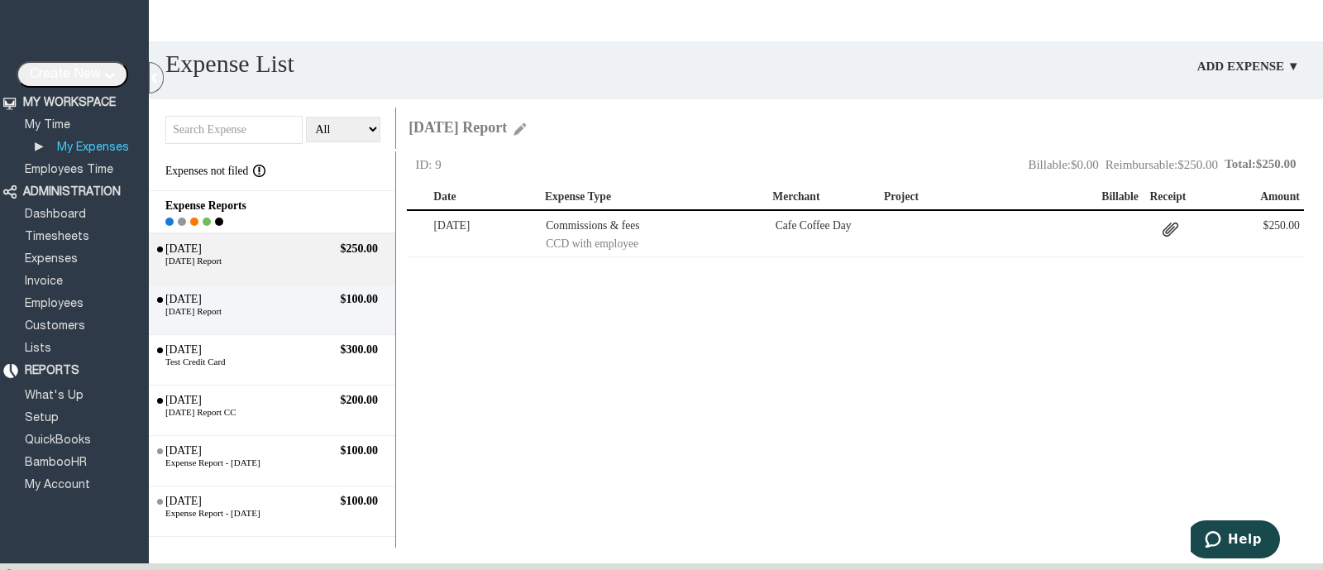
click at [304, 309] on div "[DATE] Report" at bounding box center [272, 311] width 230 height 10
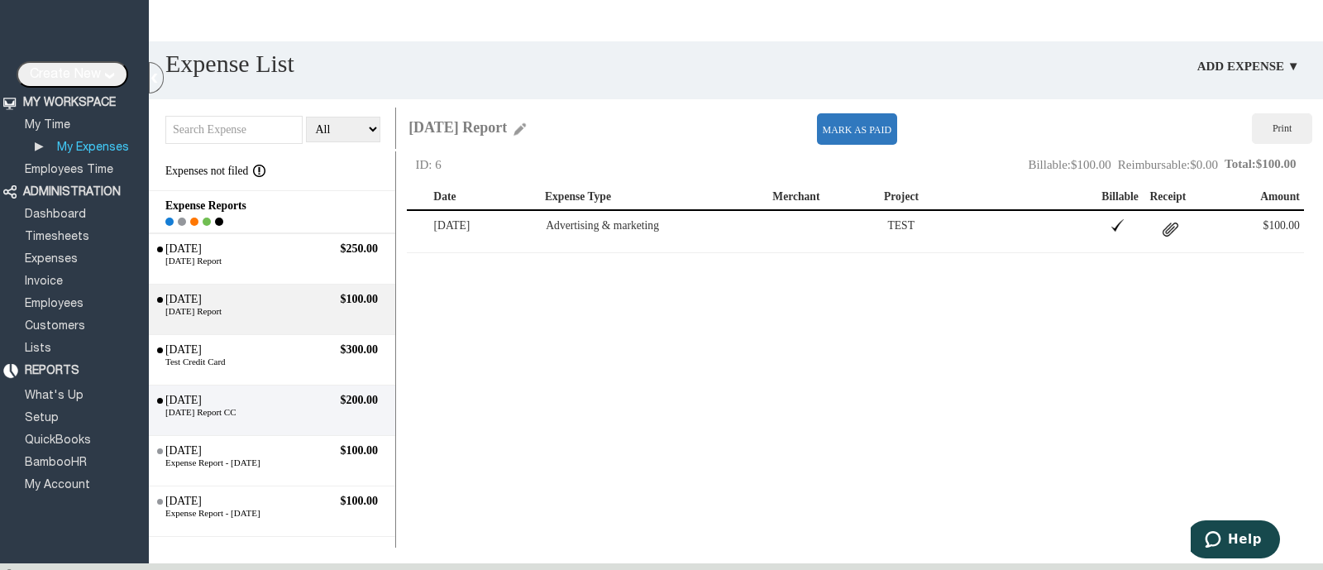
click at [277, 416] on div "[DATE] Report CC" at bounding box center [272, 412] width 230 height 10
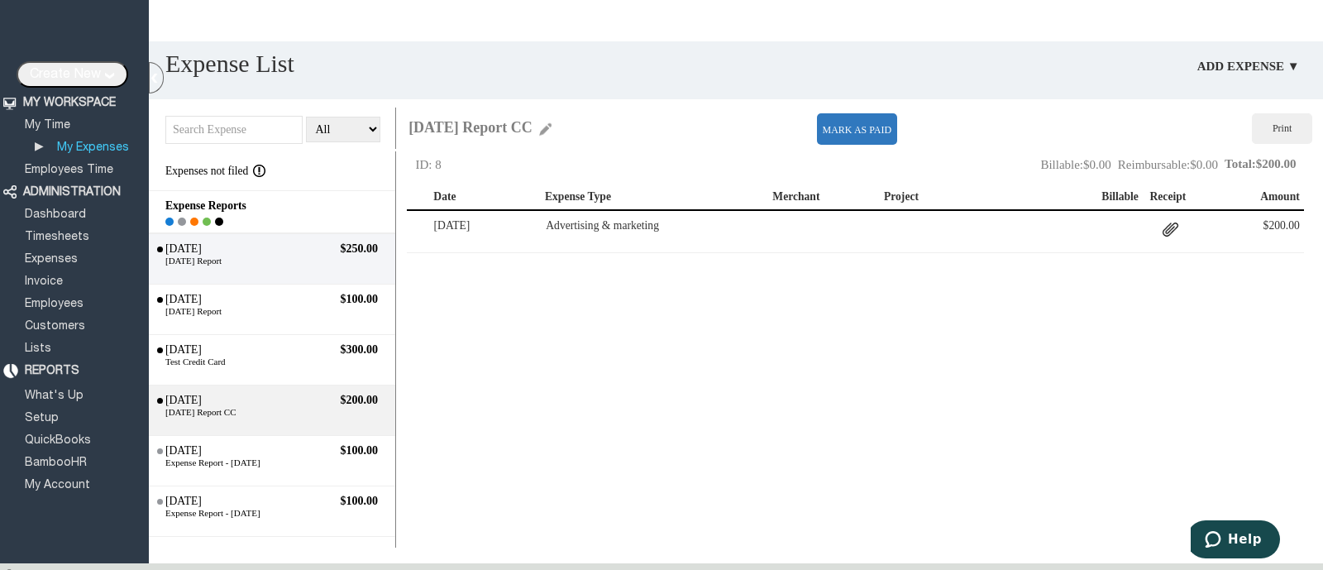
click at [183, 256] on div "[DATE]" at bounding box center [229, 248] width 133 height 13
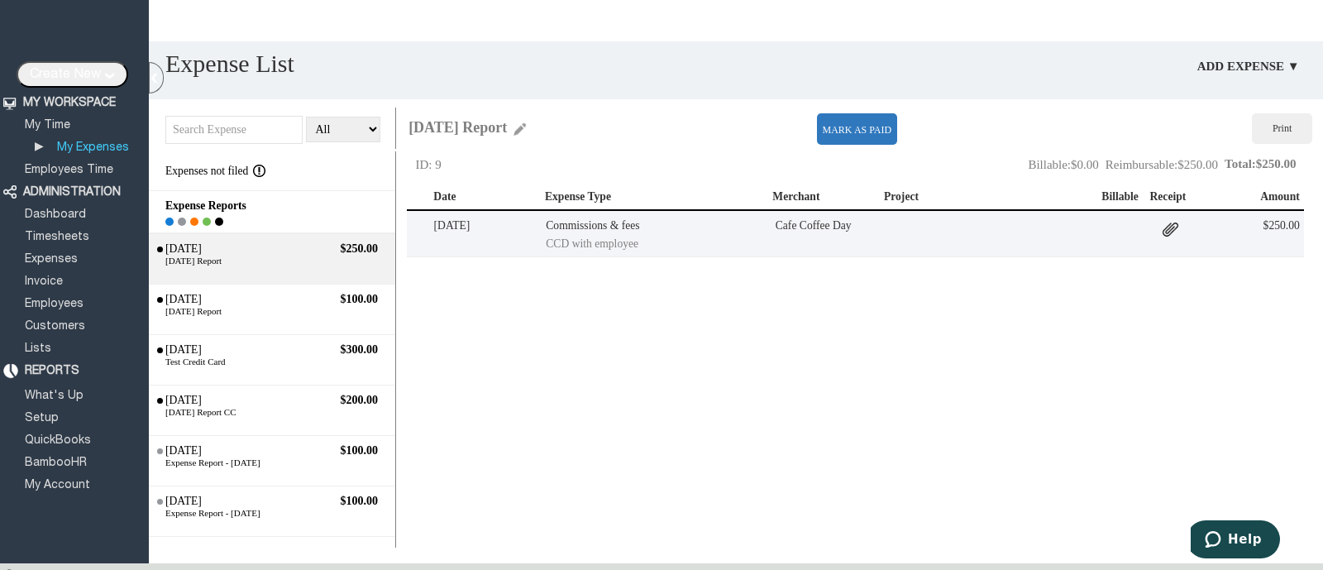
click at [639, 224] on td "Commissions & fees" at bounding box center [658, 225] width 224 height 21
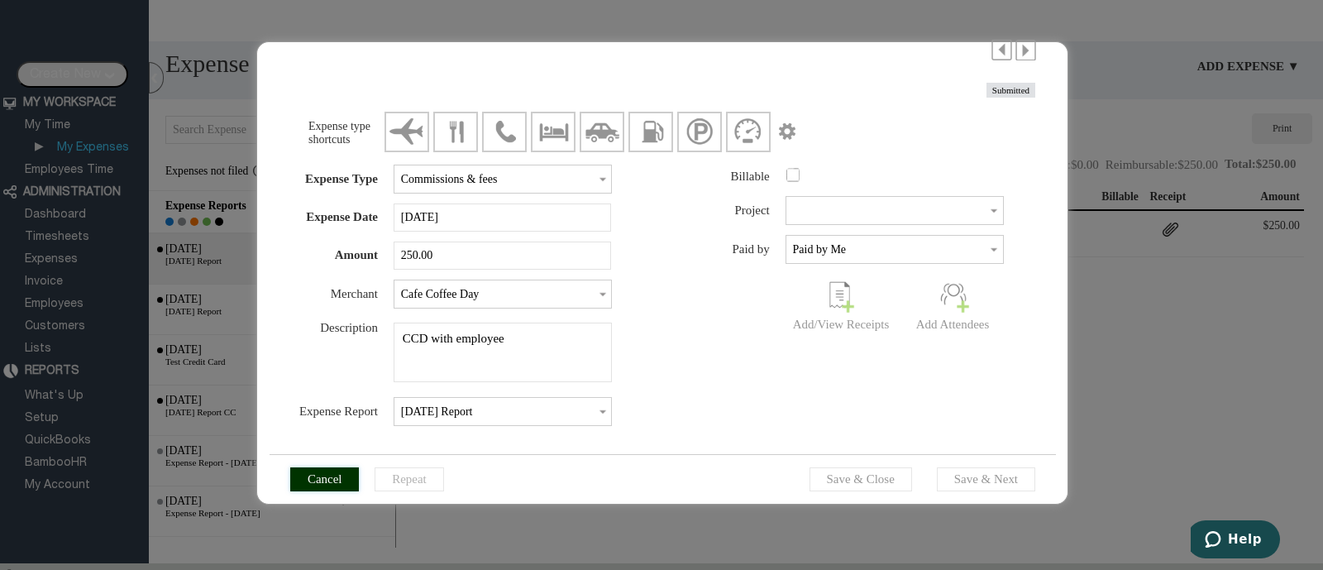
click at [331, 479] on input "Cancel" at bounding box center [324, 479] width 69 height 24
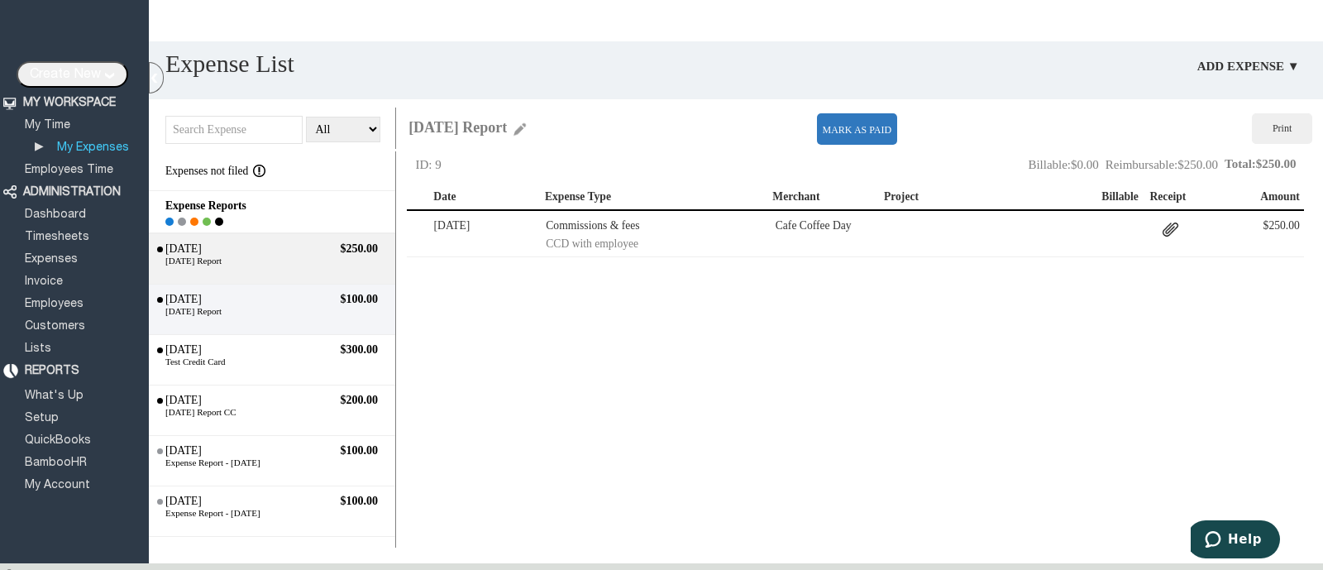
click at [218, 304] on div "[DATE]" at bounding box center [229, 299] width 133 height 13
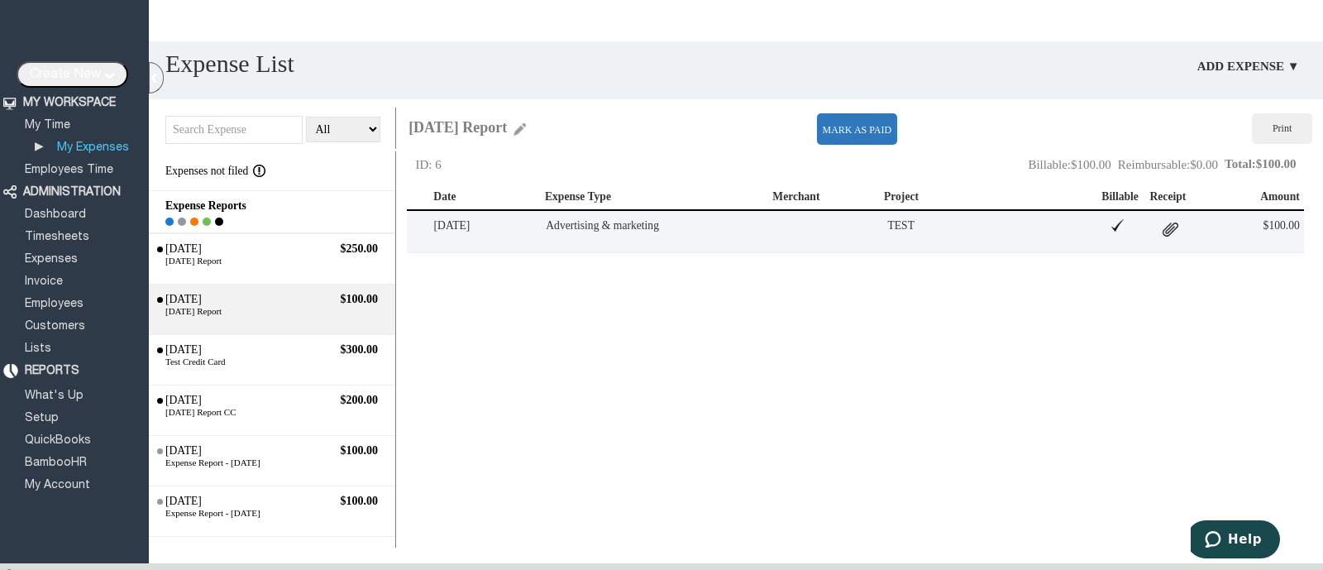
click at [561, 232] on td "Advertising & marketing" at bounding box center [658, 225] width 224 height 21
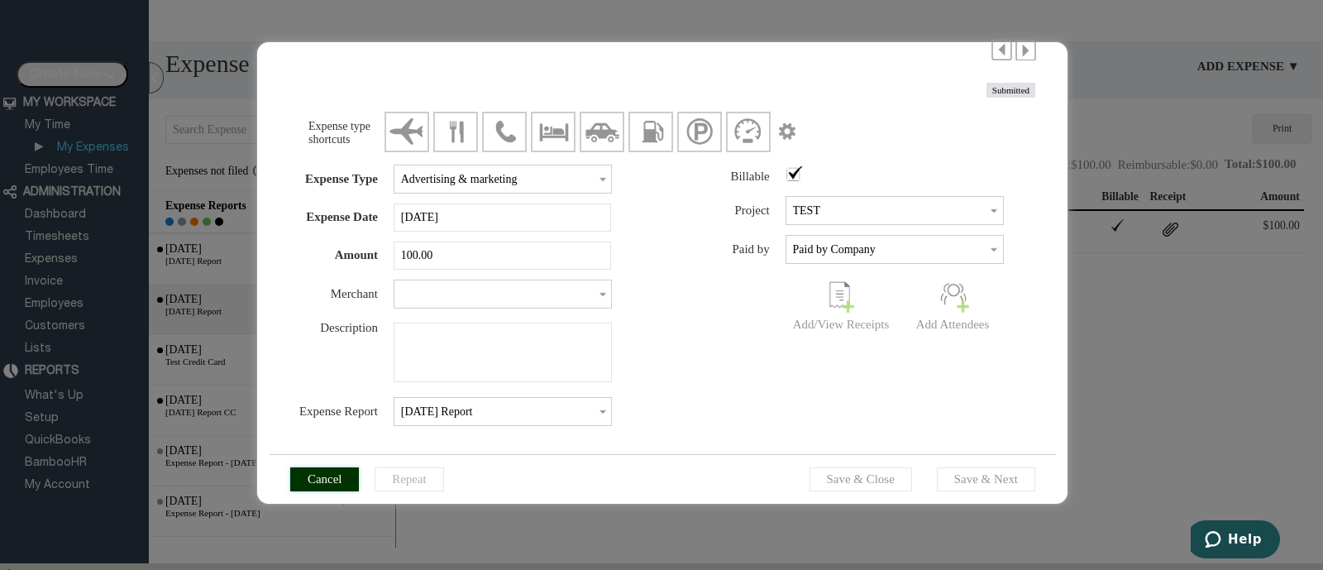
click at [351, 484] on input "Cancel" at bounding box center [324, 479] width 69 height 24
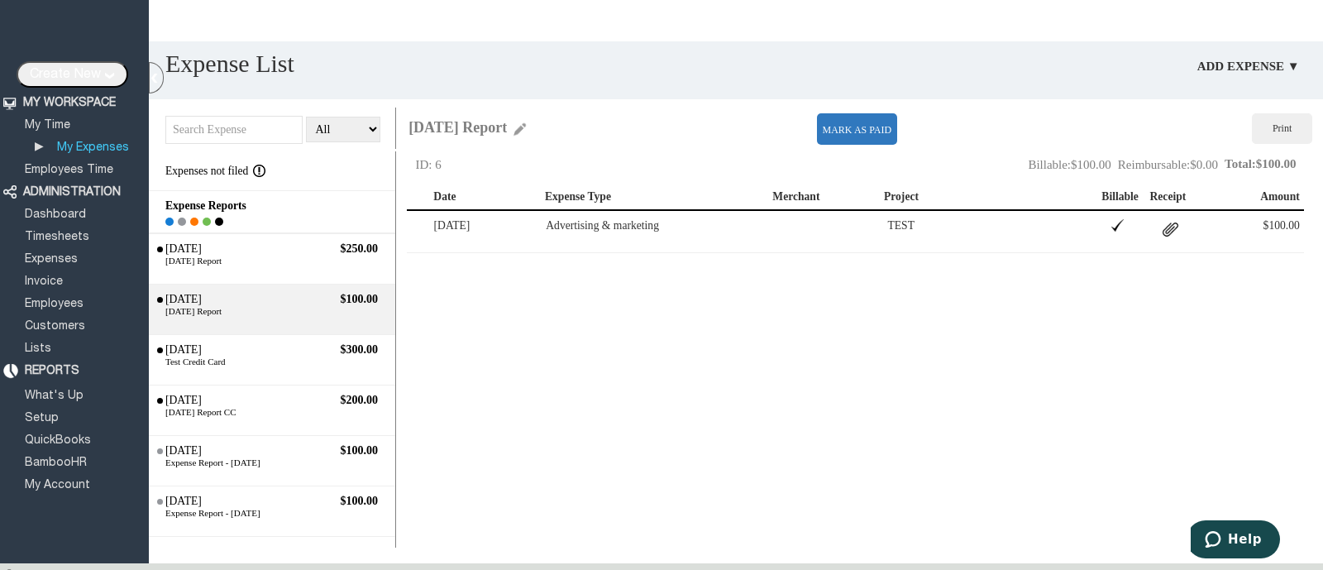
click at [1092, 433] on div "Create Report Move Delete ID: 6 Total: $100.00 Reimbursable: $0.00 Billable: $1…" at bounding box center [865, 349] width 916 height 396
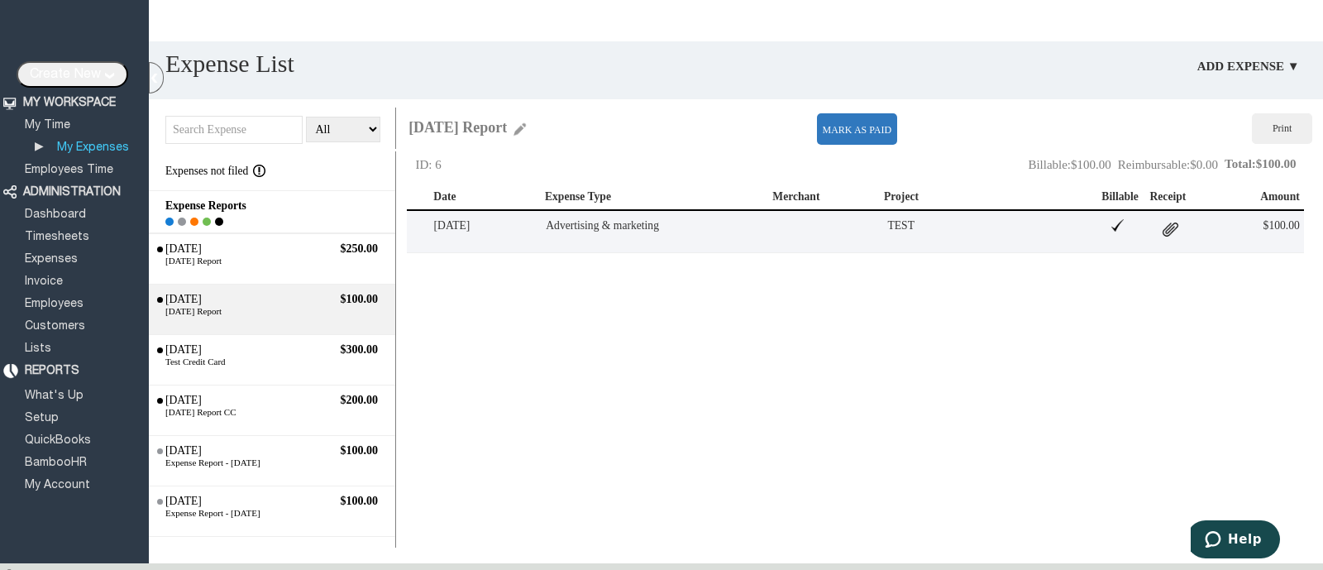
click at [972, 228] on td "TEST" at bounding box center [995, 225] width 224 height 21
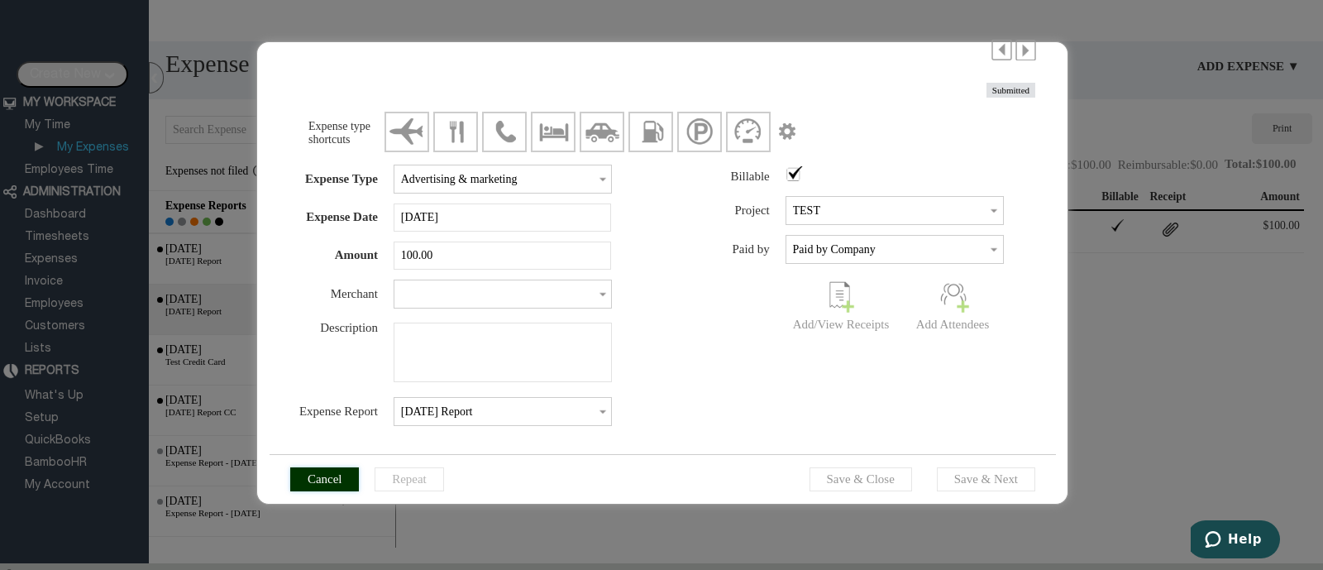
click at [332, 478] on input "Cancel" at bounding box center [324, 479] width 69 height 24
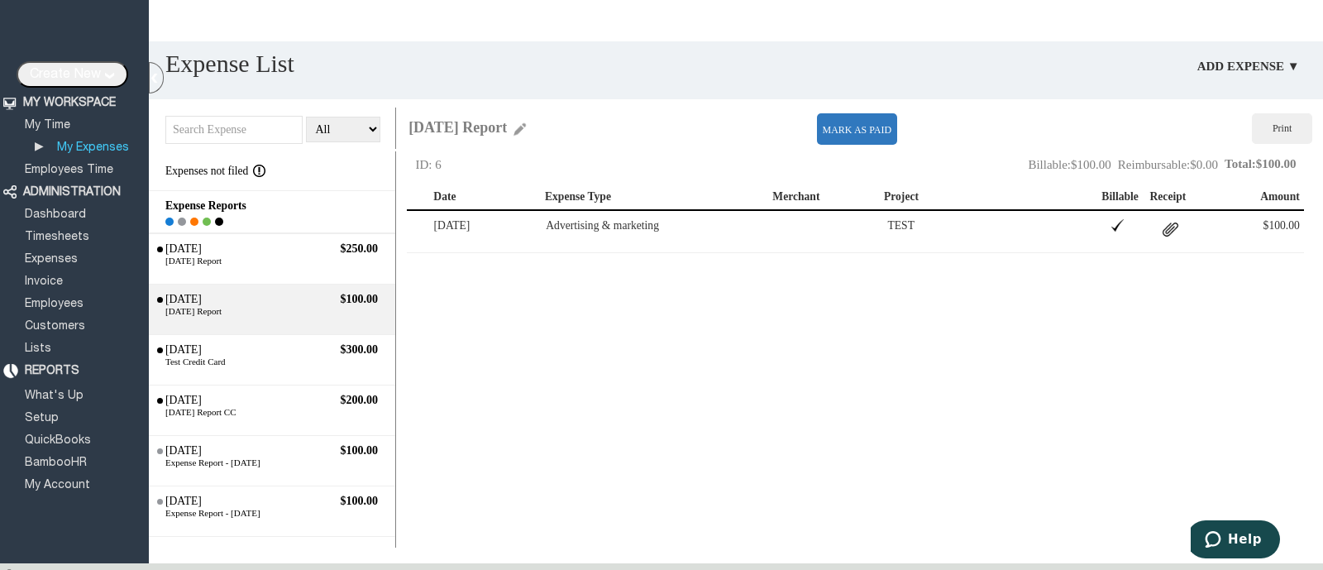
click at [299, 476] on div "[DATE] $100.00 Expense Report - [DATE] Submitted" at bounding box center [274, 460] width 242 height 41
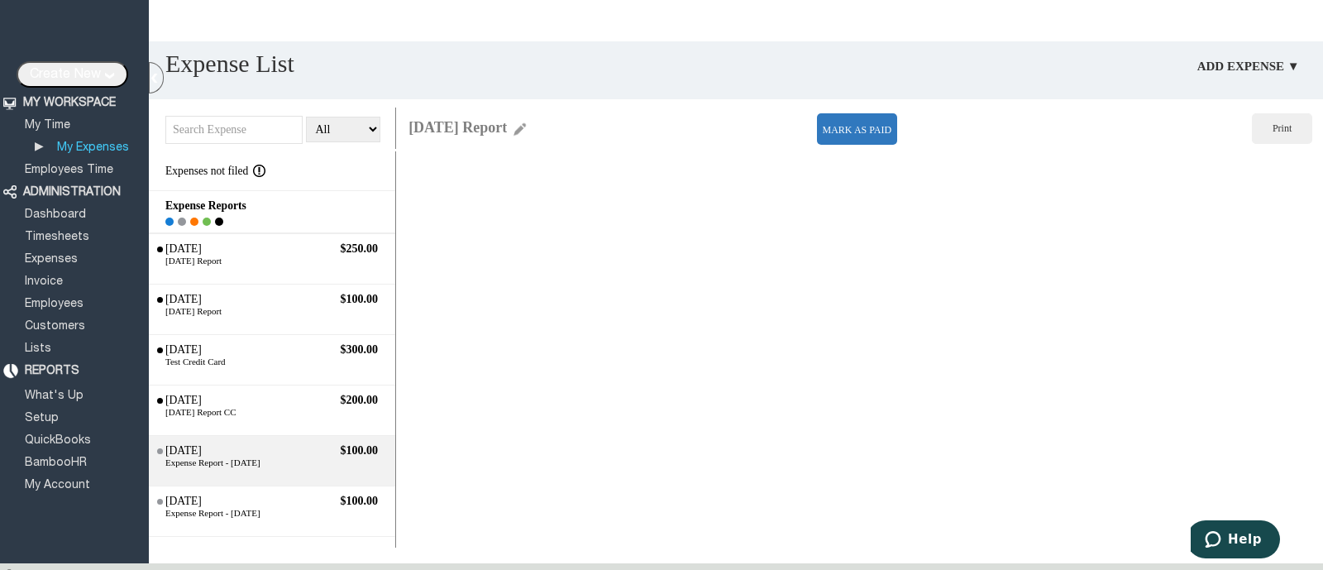
click at [259, 452] on div "[DATE]" at bounding box center [229, 450] width 133 height 13
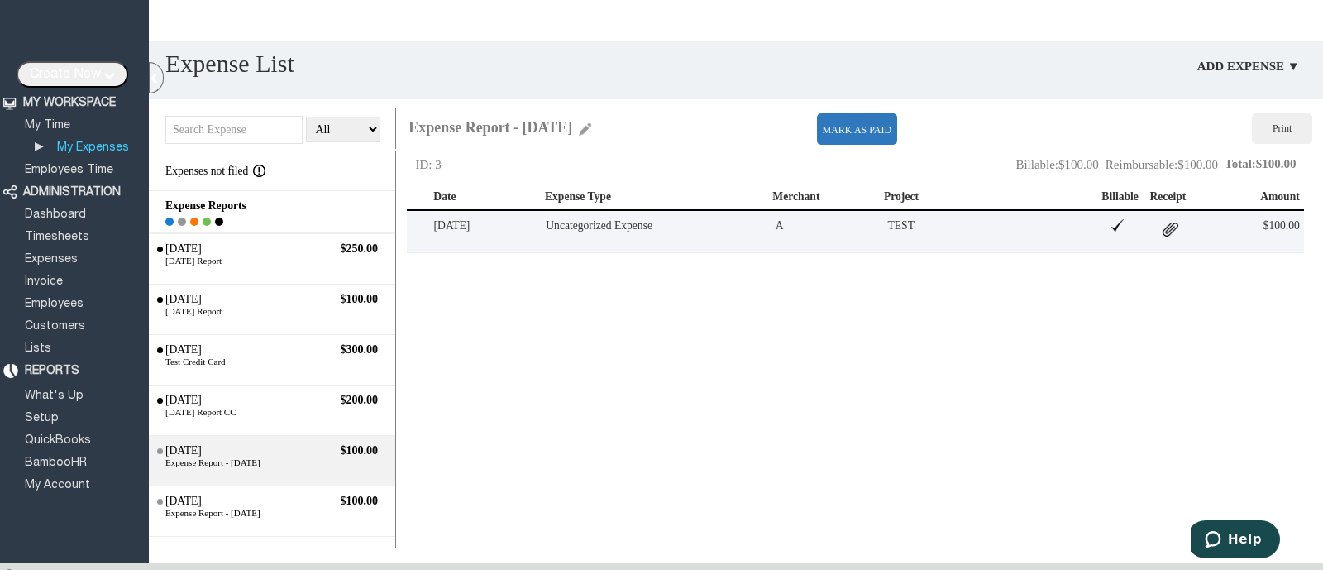
click at [787, 229] on td "A" at bounding box center [827, 225] width 112 height 21
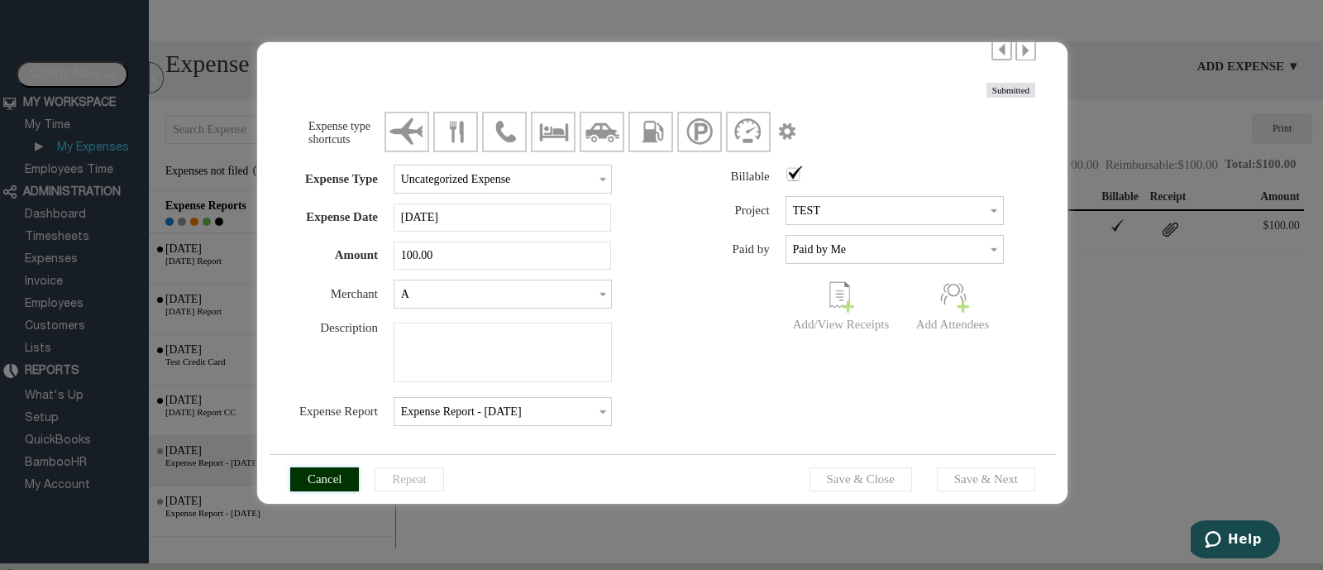
click at [328, 471] on input "Cancel" at bounding box center [324, 479] width 69 height 24
